Goal: Contribute content

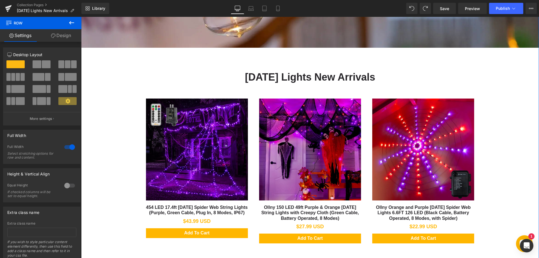
scroll to position [225, 0]
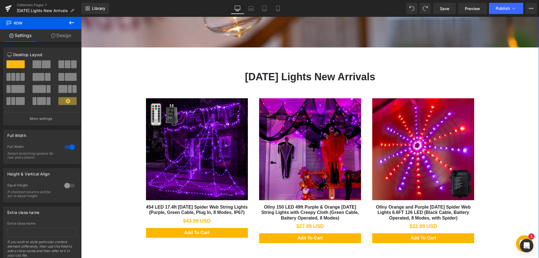
click at [144, 72] on div "[DATE] Lights New Arrivals Heading Sale Off (P) Image" at bounding box center [310, 160] width 343 height 181
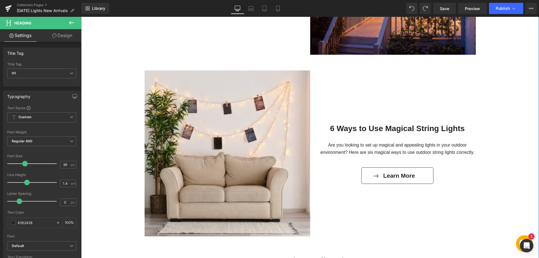
scroll to position [758, 0]
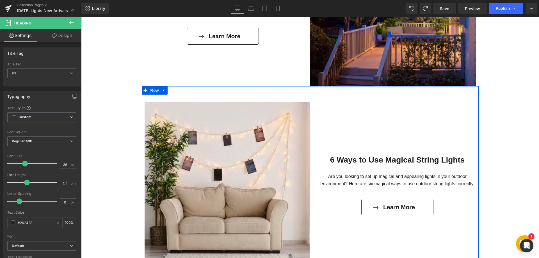
click at [144, 92] on icon at bounding box center [146, 90] width 4 height 4
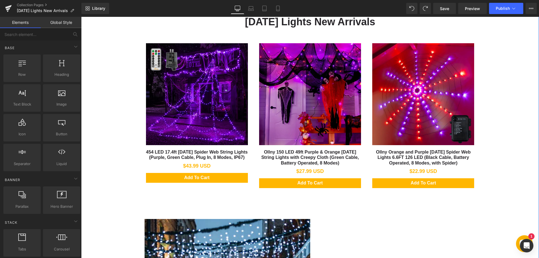
scroll to position [253, 0]
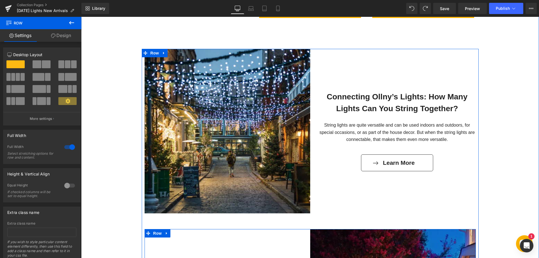
scroll to position [449, 0]
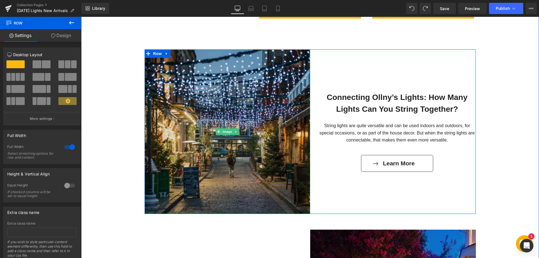
click at [245, 109] on img at bounding box center [228, 131] width 166 height 165
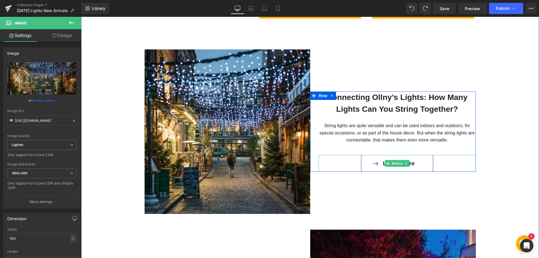
click at [459, 160] on div "Learn More" at bounding box center [397, 163] width 157 height 17
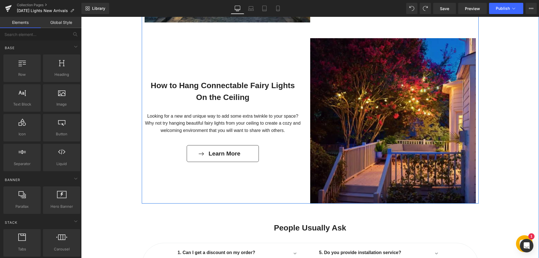
scroll to position [646, 0]
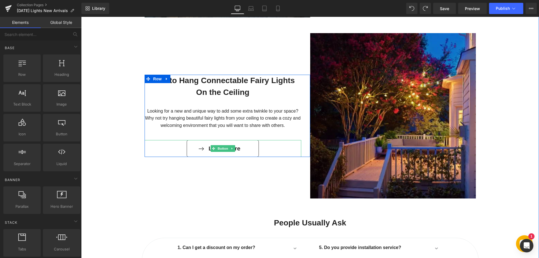
click at [266, 147] on div "Learn More" at bounding box center [223, 148] width 157 height 17
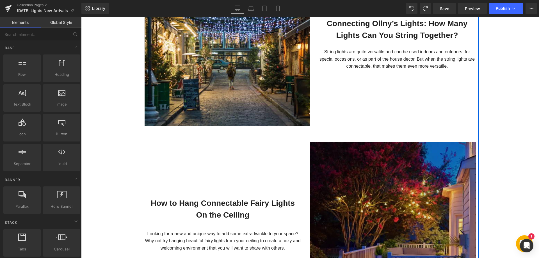
scroll to position [562, 0]
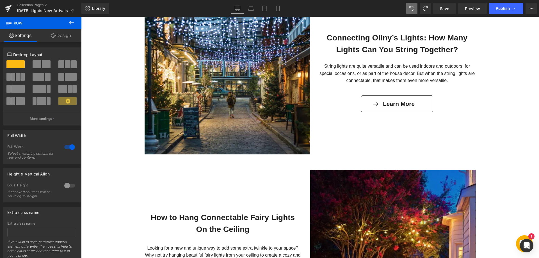
scroll to position [506, 0]
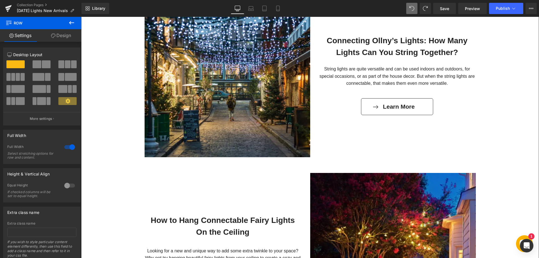
click at [108, 145] on div "Connectable Lights Text Block Brighten any space with Ollny Connectable Lights …" at bounding box center [310, 20] width 458 height 918
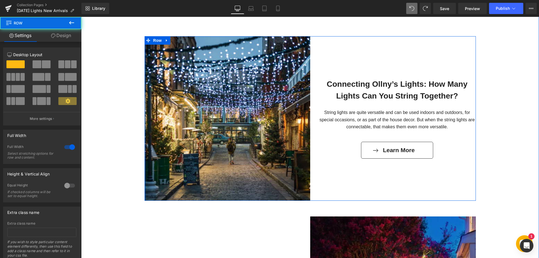
scroll to position [450, 0]
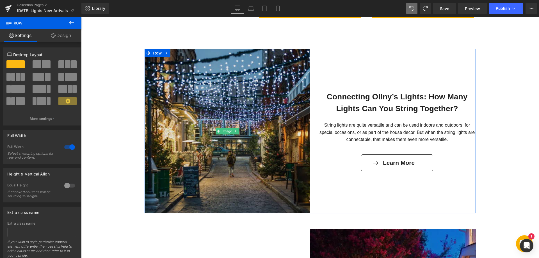
click at [195, 129] on img at bounding box center [228, 131] width 166 height 165
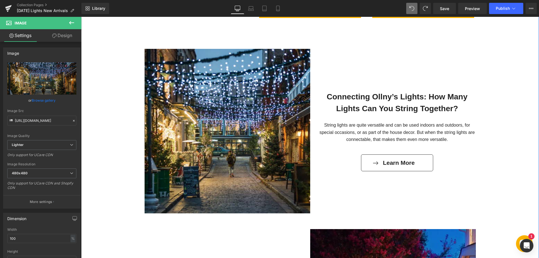
click at [108, 68] on div "Connectable Lights Text Block Brighten any space with Ollny Connectable Lights …" at bounding box center [310, 76] width 458 height 918
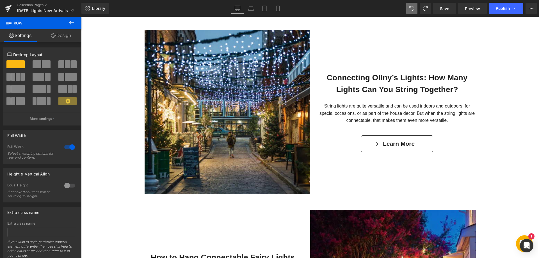
scroll to position [478, 0]
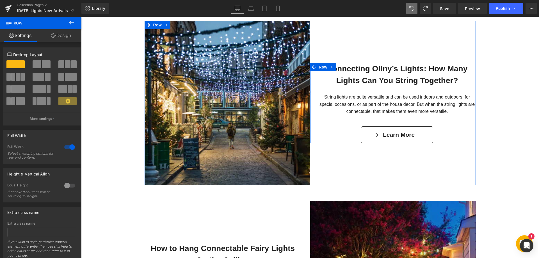
click at [348, 78] on b "Connecting Ollny’s Lights: How Many Lights Can You String Together?" at bounding box center [397, 74] width 141 height 21
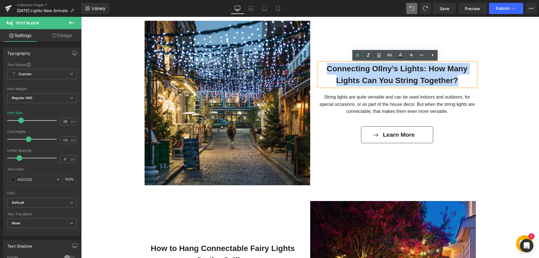
drag, startPoint x: 455, startPoint y: 79, endPoint x: 326, endPoint y: 67, distance: 130.1
click at [326, 67] on div "Connecting Ollny’s Lights: How Many Lights Can You String Together? Text Block …" at bounding box center [393, 103] width 166 height 80
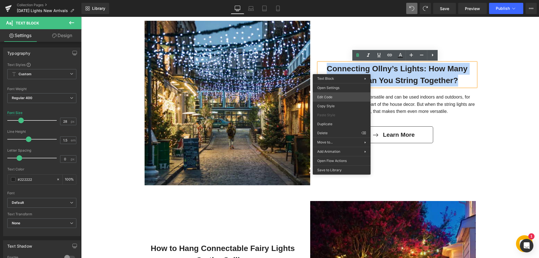
paste div
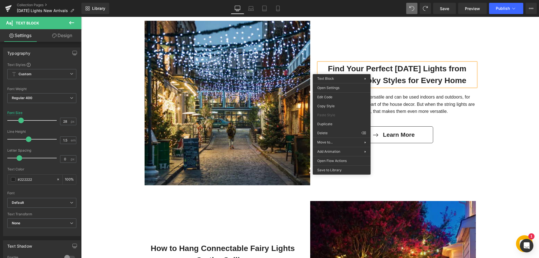
click at [497, 112] on div "Connectable Lights Text Block Brighten any space with Ollny Connectable Lights …" at bounding box center [310, 48] width 458 height 918
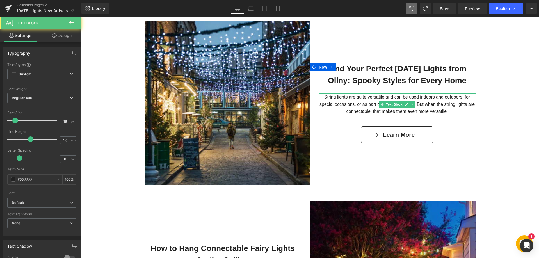
click at [448, 110] on p "String lights are quite versatile and can be used indoors and outdoors, for spe…" at bounding box center [397, 105] width 157 height 22
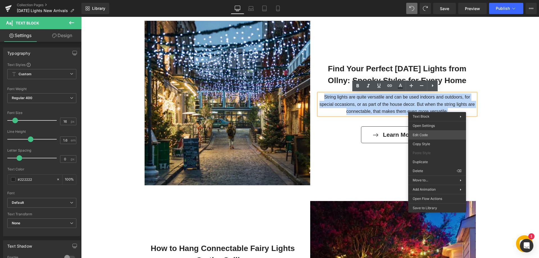
paste div
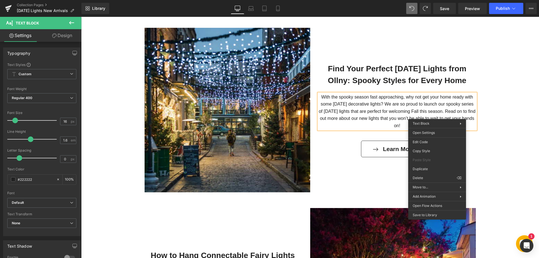
click at [525, 111] on div "Connectable Lights Text Block Brighten any space with Ollny Connectable Lights …" at bounding box center [310, 55] width 458 height 918
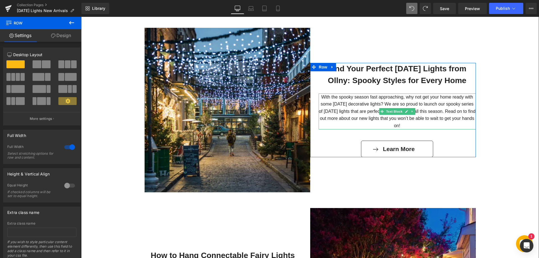
click at [431, 104] on p "With the spooky season fast approaching, why not get your home ready with some …" at bounding box center [397, 112] width 157 height 36
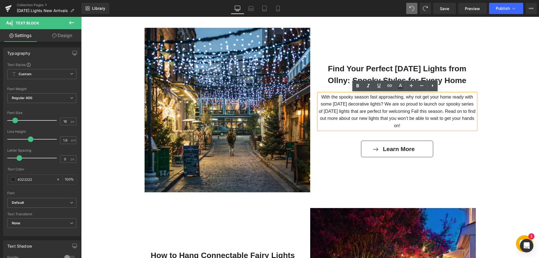
click at [366, 112] on p "With the spooky season fast approaching, why not get your home ready with some …" at bounding box center [397, 112] width 157 height 36
drag, startPoint x: 357, startPoint y: 118, endPoint x: 409, endPoint y: 125, distance: 52.2
click at [409, 125] on p "With the spooky season fast approaching, why not get your home ready with some …" at bounding box center [397, 112] width 157 height 36
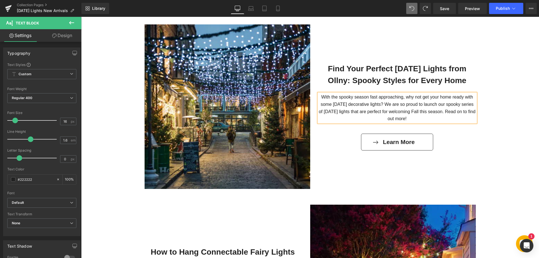
click at [513, 115] on div "Connectable Lights Text Block Brighten any space with Ollny Connectable Lights …" at bounding box center [310, 51] width 458 height 918
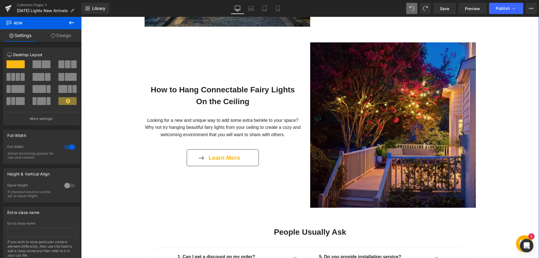
scroll to position [643, 0]
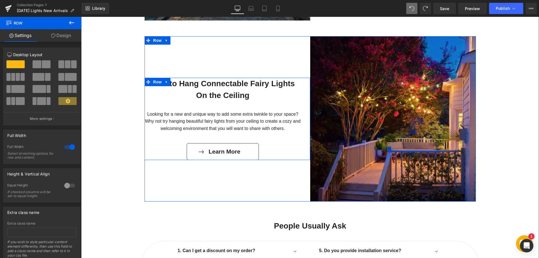
click at [199, 86] on b "How to Hang Connectable Fairy Lights On the Ceiling" at bounding box center [223, 89] width 144 height 21
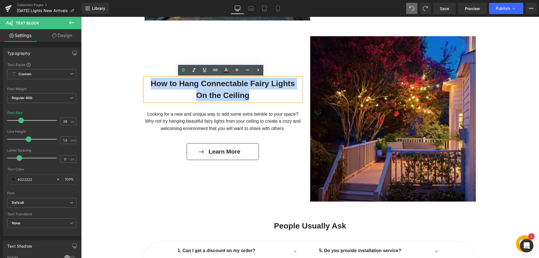
drag, startPoint x: 200, startPoint y: 90, endPoint x: 152, endPoint y: 85, distance: 48.6
click at [152, 85] on div "How to Hang Connectable Fairy Lights On the Ceiling Text Block Looking for a ne…" at bounding box center [228, 119] width 166 height 83
paste div
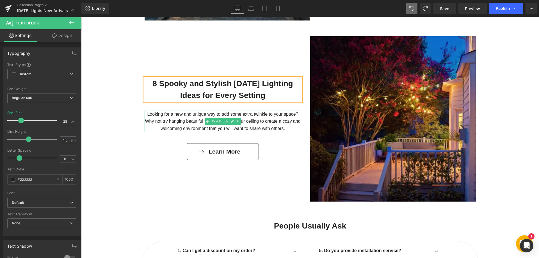
click at [147, 116] on p "Looking for a new and unique way to add some extra twinkle to your space? Why n…" at bounding box center [223, 122] width 157 height 22
click at [145, 114] on p "Looking for a new and unique way to add some extra twinkle to your space? Why n…" at bounding box center [223, 122] width 157 height 22
click at [162, 116] on p "Looking for a new and unique way to add some extra twinkle to your space? Why n…" at bounding box center [223, 122] width 157 height 22
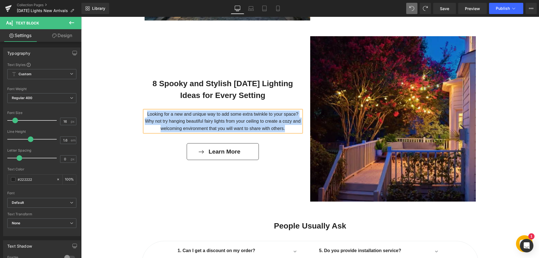
paste div
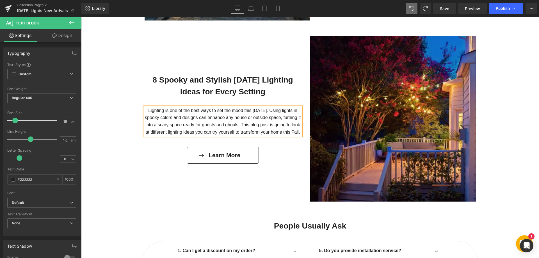
scroll to position [639, 0]
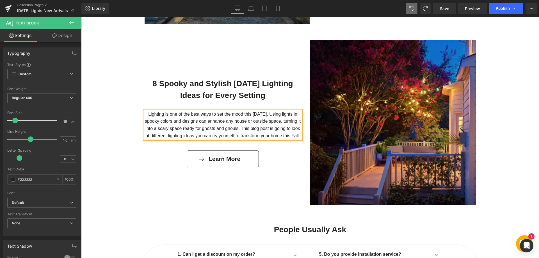
drag, startPoint x: 192, startPoint y: 136, endPoint x: 296, endPoint y: 137, distance: 104.2
click at [296, 137] on p "Lighting is one of the best ways to set the mood this [DATE]. Using lights in s…" at bounding box center [223, 125] width 157 height 29
click at [156, 172] on div "8 Spooky and Stylish [DATE] Lighting Ideas for Every Setting Text Block Lightin…" at bounding box center [228, 122] width 166 height 165
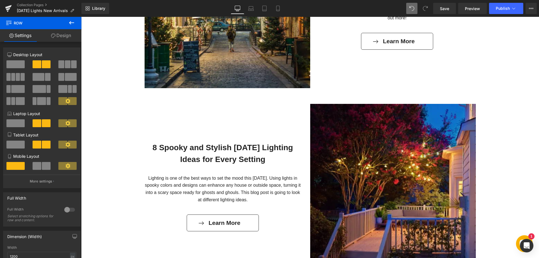
scroll to position [583, 0]
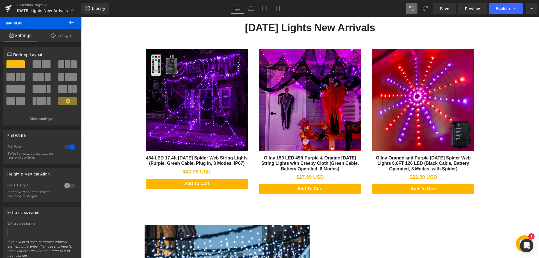
scroll to position [274, 0]
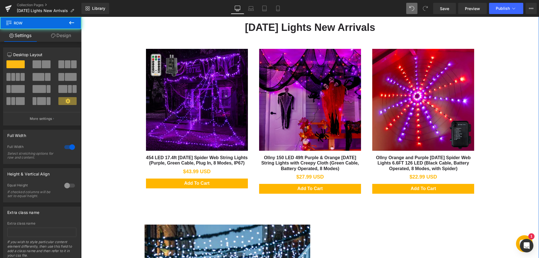
click at [112, 145] on div "Connectable Lights Text Block Brighten any space with Ollny Connectable Lights …" at bounding box center [310, 251] width 458 height 918
click at [193, 122] on img at bounding box center [197, 100] width 102 height 102
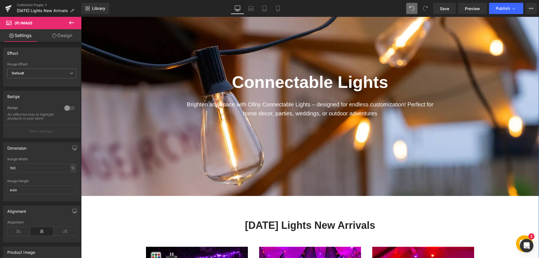
scroll to position [49, 0]
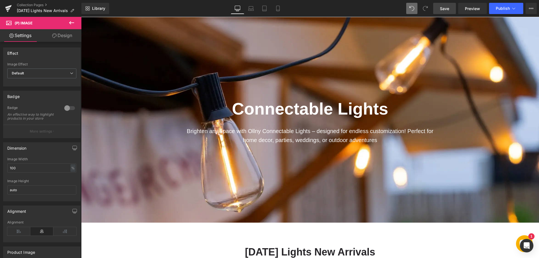
click at [447, 8] on span "Save" at bounding box center [444, 9] width 9 height 6
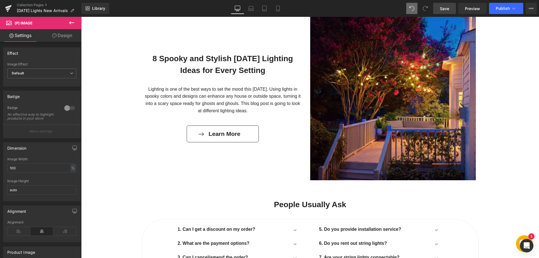
scroll to position [674, 0]
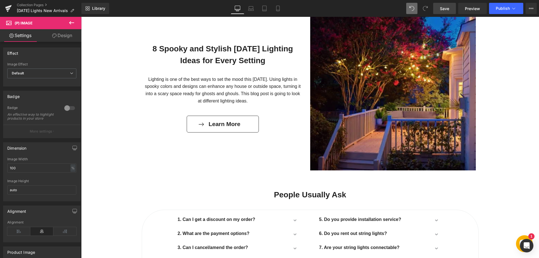
click at [145, 163] on div "8 Spooky and Stylish [DATE] Lighting Ideas for Every Setting Text Block Lightin…" at bounding box center [310, 87] width 331 height 165
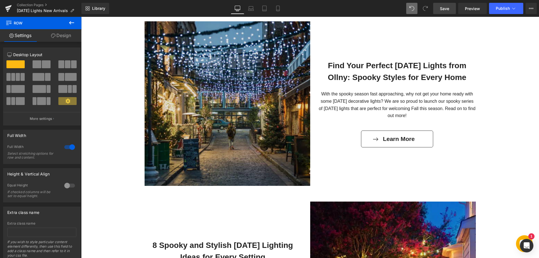
scroll to position [421, 0]
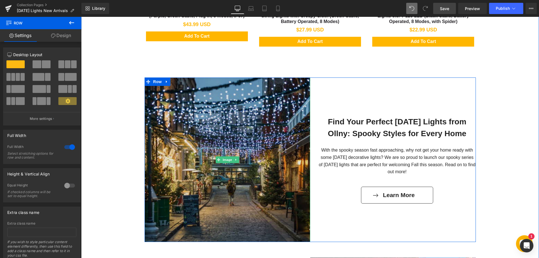
click at [223, 130] on img at bounding box center [228, 160] width 166 height 165
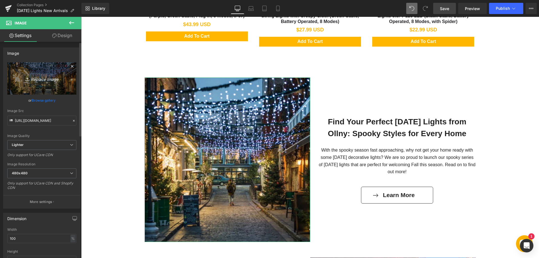
click at [45, 80] on icon "Replace Image" at bounding box center [41, 78] width 45 height 7
type input "C:\fakepath\307.webp"
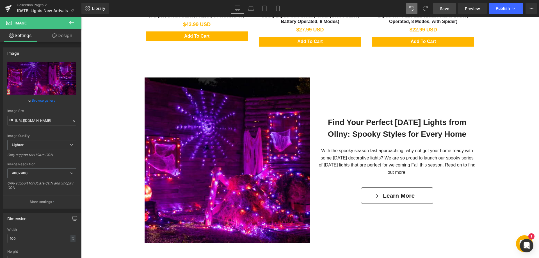
type input "[URL][DOMAIN_NAME]"
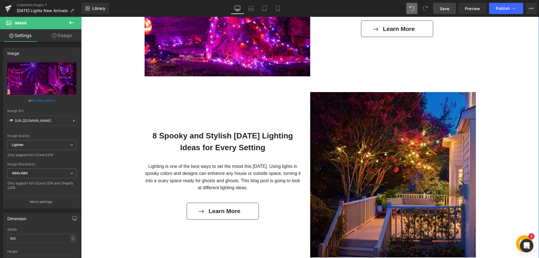
scroll to position [590, 0]
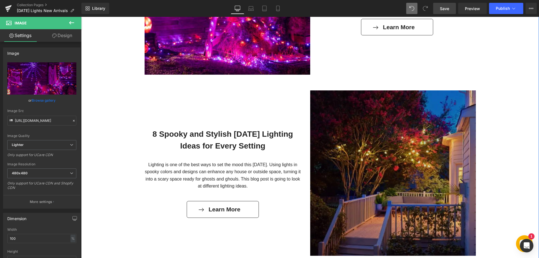
click at [399, 197] on img at bounding box center [393, 172] width 166 height 165
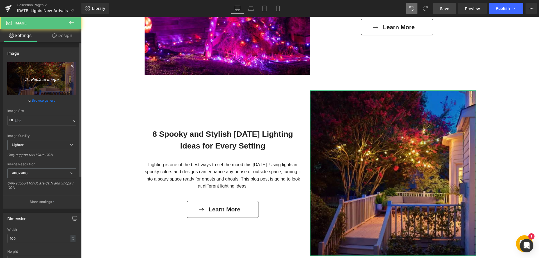
type input "[URL][DOMAIN_NAME]"
click at [48, 79] on icon "Replace Image" at bounding box center [41, 78] width 45 height 7
type input "C:\fakepath\308.webp"
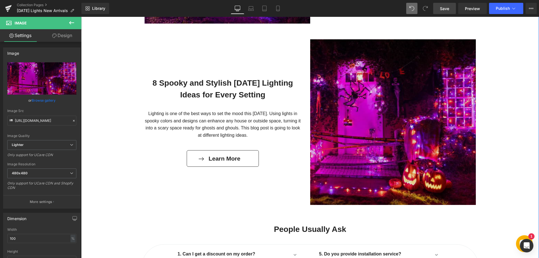
scroll to position [646, 0]
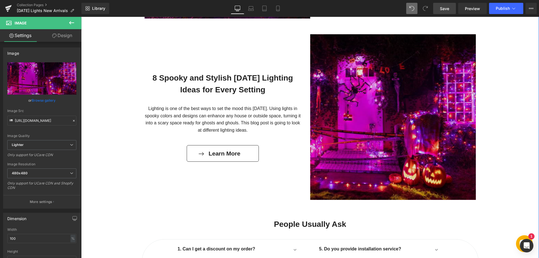
click at [351, 134] on img at bounding box center [393, 117] width 166 height 166
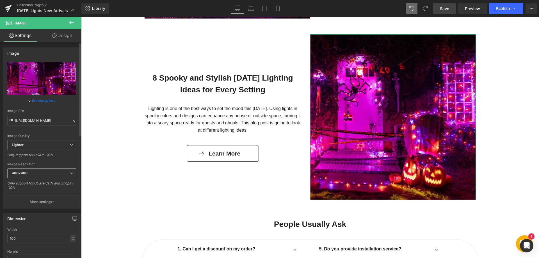
click at [43, 175] on span "480x480" at bounding box center [41, 173] width 69 height 10
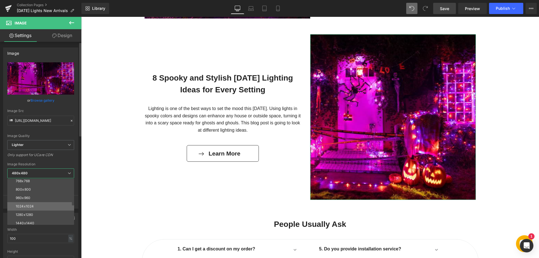
scroll to position [56, 0]
click at [30, 195] on div "1024x1024" at bounding box center [25, 194] width 18 height 4
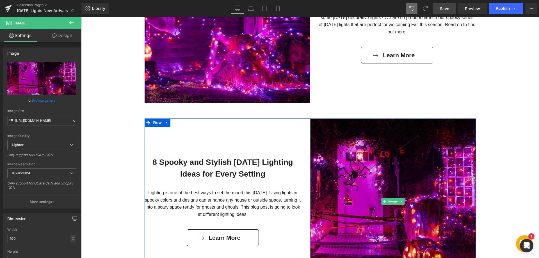
type input "[URL][DOMAIN_NAME]"
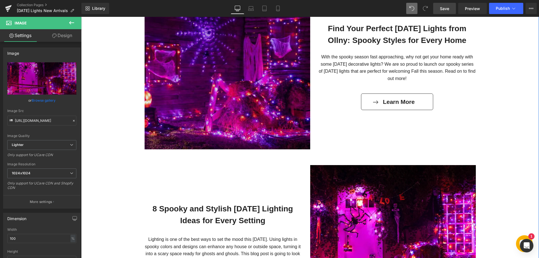
scroll to position [505, 0]
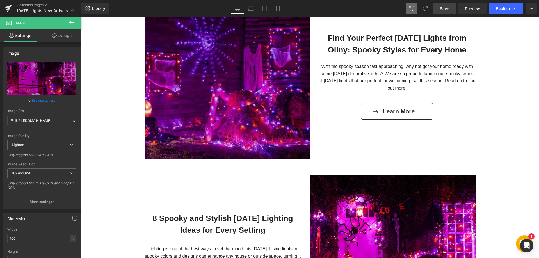
click at [235, 101] on img at bounding box center [228, 76] width 166 height 166
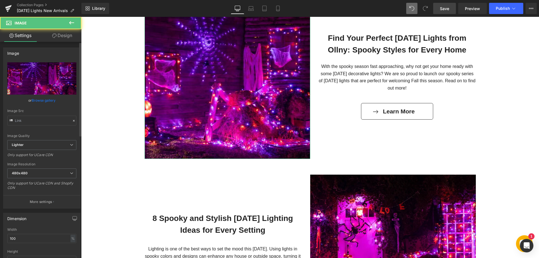
type input "[URL][DOMAIN_NAME]"
click at [33, 171] on span "480x480" at bounding box center [41, 173] width 69 height 10
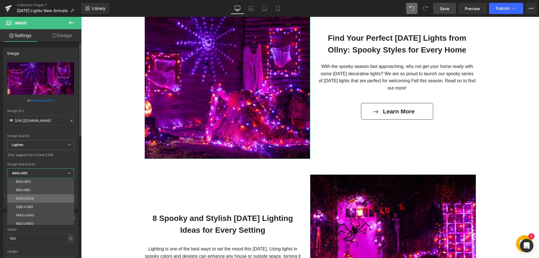
scroll to position [56, 0]
click at [34, 193] on li "1024x1024" at bounding box center [41, 194] width 69 height 8
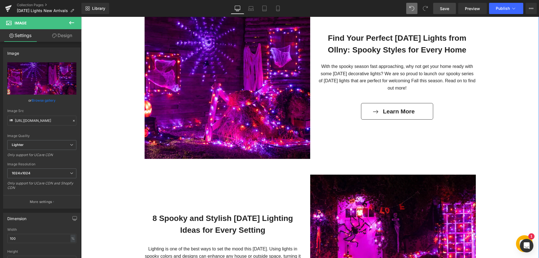
click at [123, 185] on div "Connectable Lights Text Block Brighten any space with Ollny Connectable Lights …" at bounding box center [310, 20] width 458 height 919
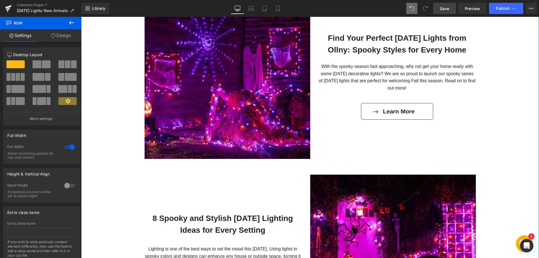
click at [166, 132] on img at bounding box center [228, 76] width 166 height 166
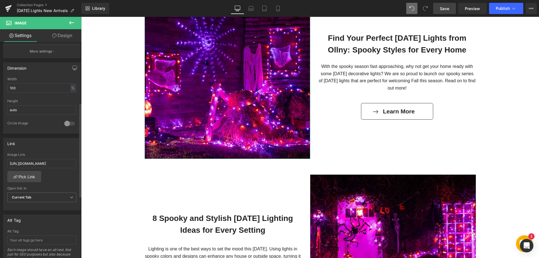
scroll to position [140, 0]
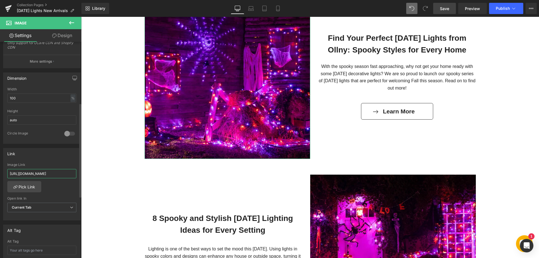
click at [57, 172] on input "[URL][DOMAIN_NAME]" at bounding box center [41, 173] width 69 height 9
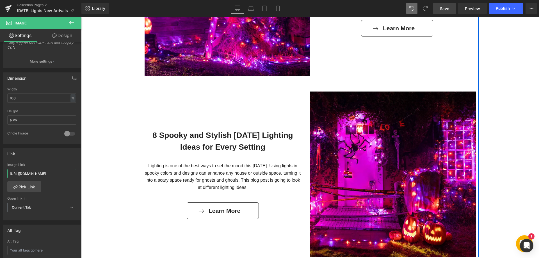
scroll to position [618, 0]
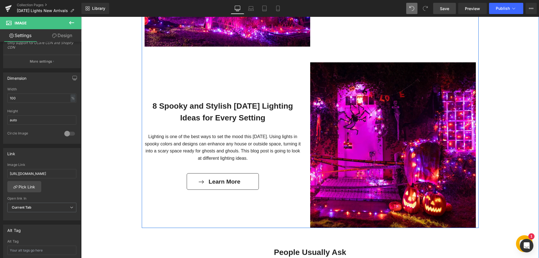
click at [406, 165] on img at bounding box center [393, 145] width 166 height 166
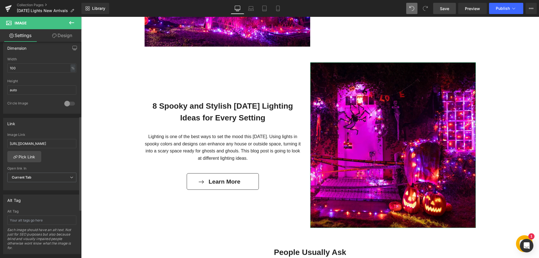
scroll to position [168, 0]
click at [48, 147] on input "[URL][DOMAIN_NAME]" at bounding box center [41, 145] width 69 height 9
paste input "8-spooky-and-stylish-[DATE]-lighting-ideas-for-every-setting"
type input "[URL][DOMAIN_NAME][DATE]"
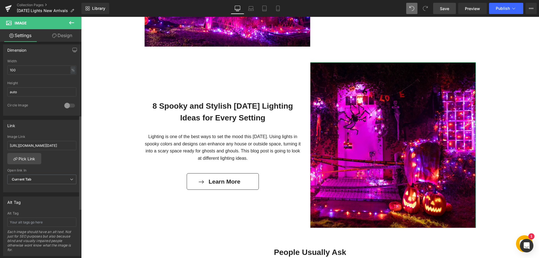
click at [58, 163] on div "[URL][DOMAIN_NAME][DATE] Image Link [URL][DOMAIN_NAME][DATE] Pick Link Current …" at bounding box center [41, 164] width 77 height 58
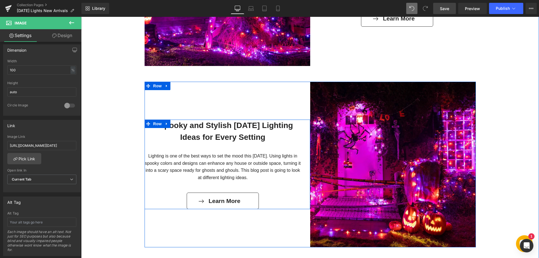
scroll to position [590, 0]
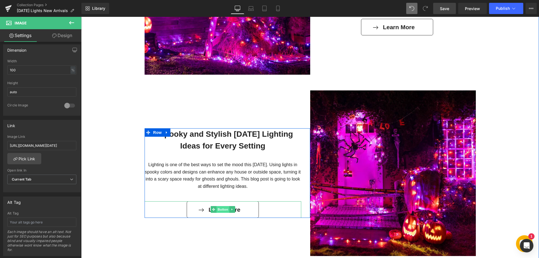
click at [217, 212] on span "Button" at bounding box center [223, 209] width 13 height 7
click at [201, 210] on link "Learn More" at bounding box center [223, 209] width 72 height 17
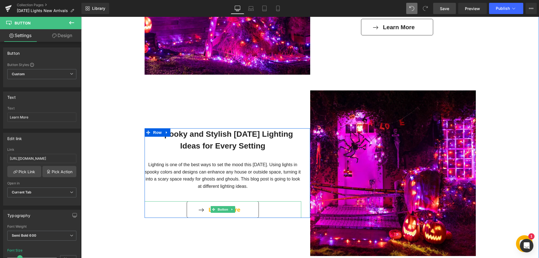
click at [241, 210] on link "Learn More" at bounding box center [223, 209] width 72 height 17
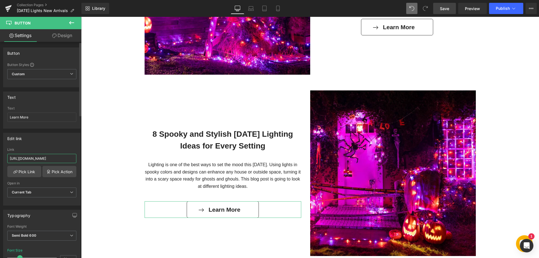
click at [51, 160] on input "[URL][DOMAIN_NAME]" at bounding box center [41, 158] width 69 height 9
paste input "8-spooky-and-stylish-[DATE]-lighting-ideas-for-every-setting"
type input "[URL][DOMAIN_NAME][DATE]"
click at [63, 140] on div "Edit link" at bounding box center [41, 138] width 77 height 11
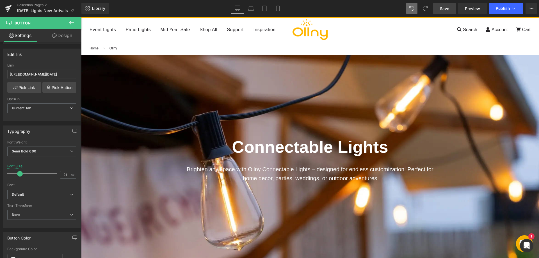
scroll to position [0, 0]
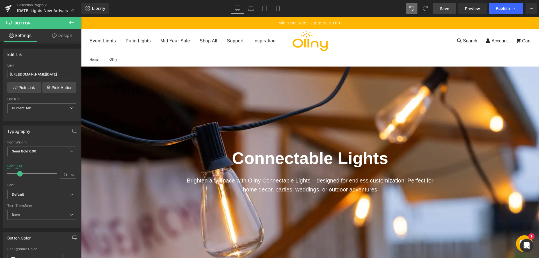
click at [448, 9] on span "Save" at bounding box center [444, 9] width 9 height 6
